Goal: Information Seeking & Learning: Learn about a topic

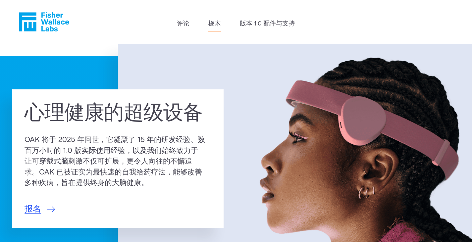
click at [216, 26] on font "橡木" at bounding box center [214, 24] width 13 height 6
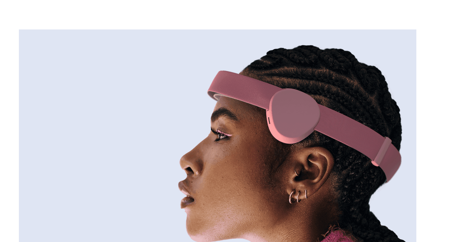
scroll to position [109, 0]
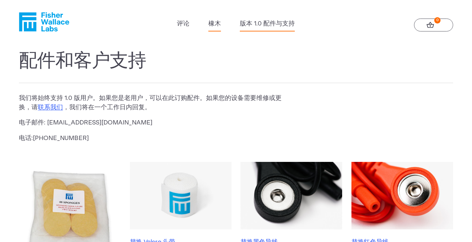
click at [215, 26] on font "橡木" at bounding box center [214, 24] width 13 height 6
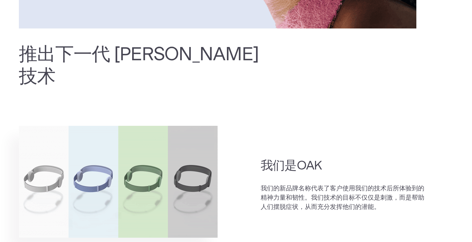
scroll to position [430, 0]
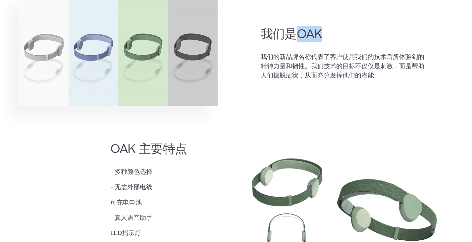
drag, startPoint x: 298, startPoint y: 35, endPoint x: 321, endPoint y: 38, distance: 23.3
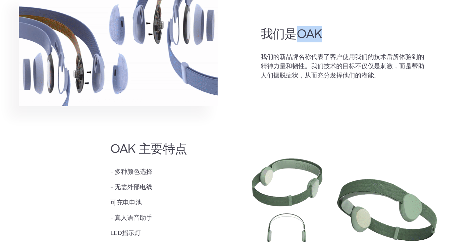
click at [321, 38] on font "我们是OAK" at bounding box center [291, 34] width 62 height 12
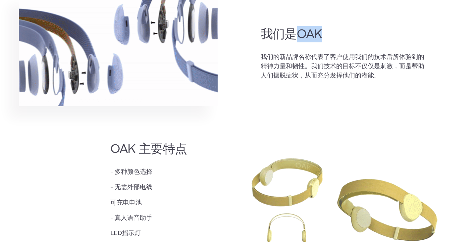
copy font "OAK"
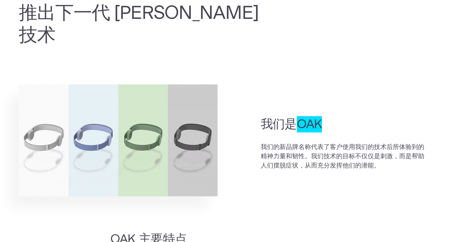
scroll to position [397, 0]
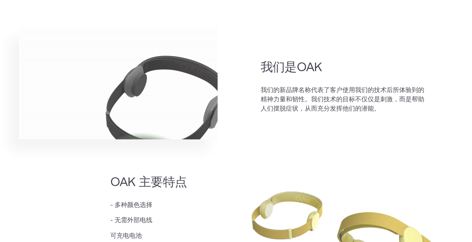
click at [297, 100] on font "我们的新品牌名称代表了客户使用我们的技术后所体验到的精神力量和韧性。我们技术的目标不仅仅是刺激，而是帮助人们摆脱症状，从而充分发挥他们的潜能。" at bounding box center [341, 99] width 163 height 25
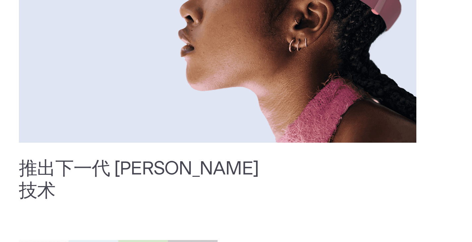
scroll to position [0, 0]
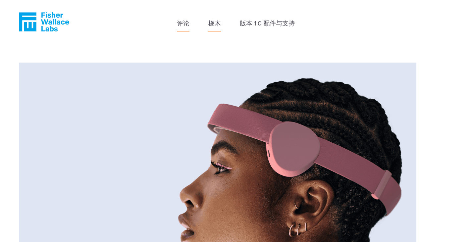
click at [183, 24] on font "评论" at bounding box center [183, 24] width 13 height 6
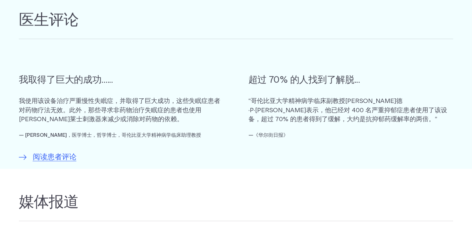
scroll to position [397, 0]
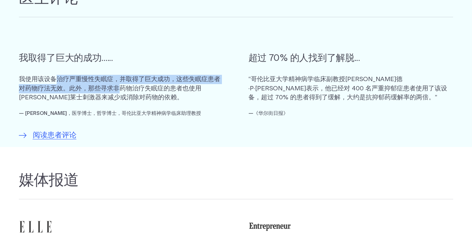
drag, startPoint x: 58, startPoint y: 79, endPoint x: 109, endPoint y: 87, distance: 52.1
click at [109, 87] on font "我使用该设备治疗严重慢性失眠症，并取得了巨大成功，这些失眠症患者对药物疗法无效。此外，那些寻求非药物治疗失眠症的患者也使用[PERSON_NAME]莱士刺激器…" at bounding box center [119, 88] width 201 height 25
copy font "治疗严重慢性失眠症，并取得了巨大成功，这些失眠症患者对药物疗法无效。此外，那些寻求非"
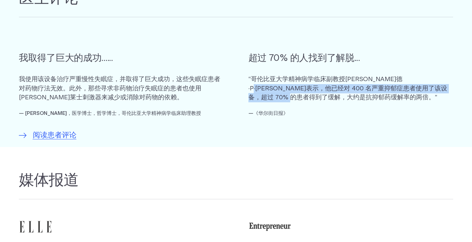
drag, startPoint x: 426, startPoint y: 78, endPoint x: 294, endPoint y: 97, distance: 133.4
click at [294, 97] on font "“哥伦比亚大学精神病学临床副教授理查德·P·布朗表示，他已经对 400 名严重抑郁症患者使用了该设备，超过 70% 的患者得到了缓解，大约是抗抑郁药缓解率的两…" at bounding box center [347, 88] width 199 height 25
copy font "400 名严重抑郁症患者使用了该设备，超过 70% 的患者得到了缓解，大约是抗抑郁药缓解率的两倍"
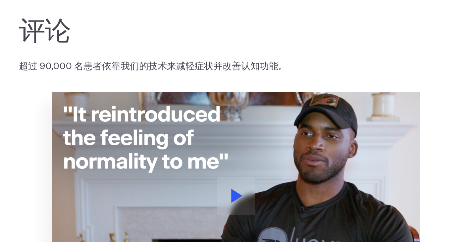
scroll to position [0, 0]
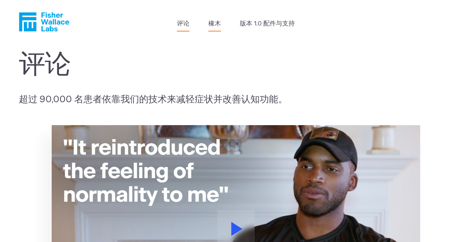
click at [213, 22] on font "橡木" at bounding box center [214, 24] width 13 height 6
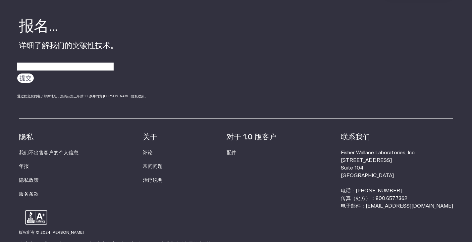
scroll to position [946, 0]
